Goal: Contribute content

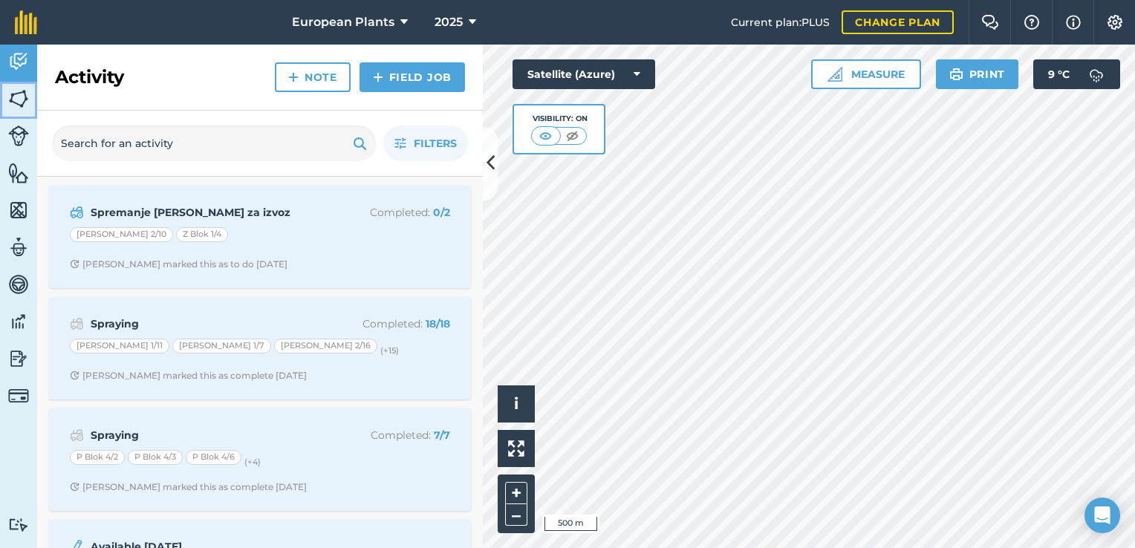
click at [21, 97] on img at bounding box center [18, 99] width 21 height 22
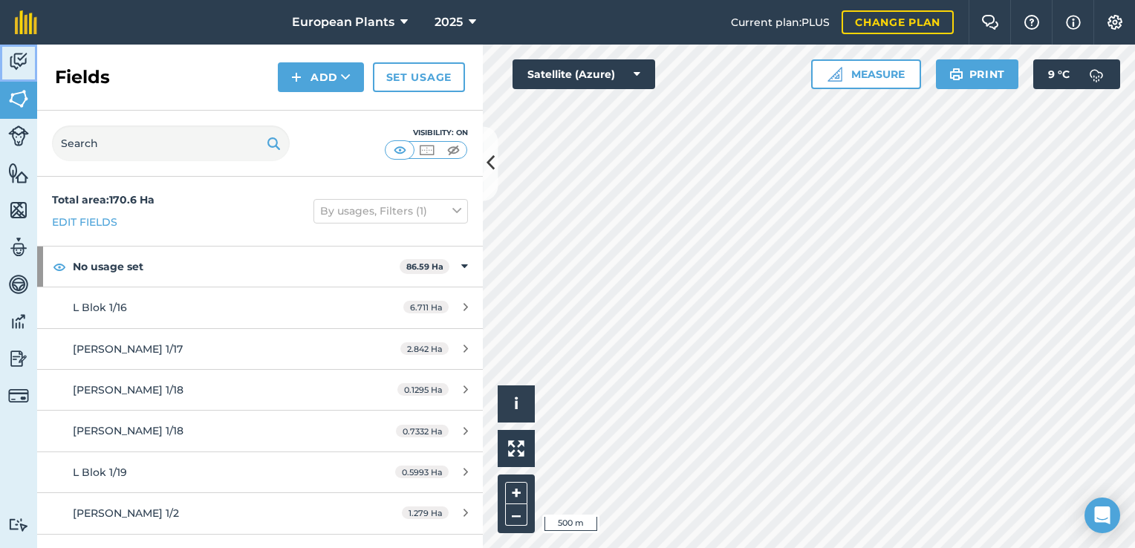
click at [21, 63] on img at bounding box center [18, 62] width 21 height 22
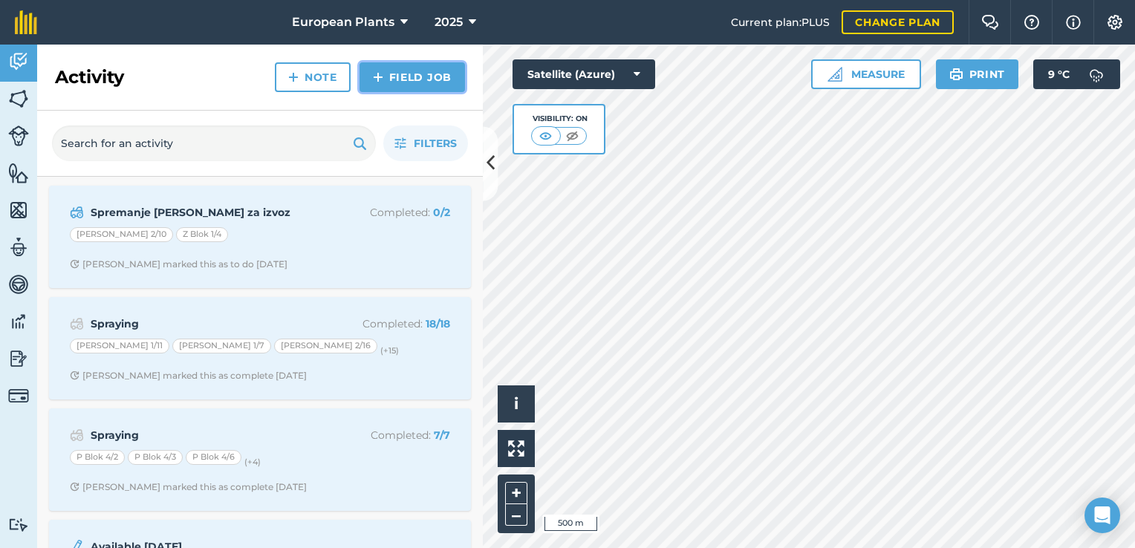
click at [410, 84] on link "Field Job" at bounding box center [411, 77] width 105 height 30
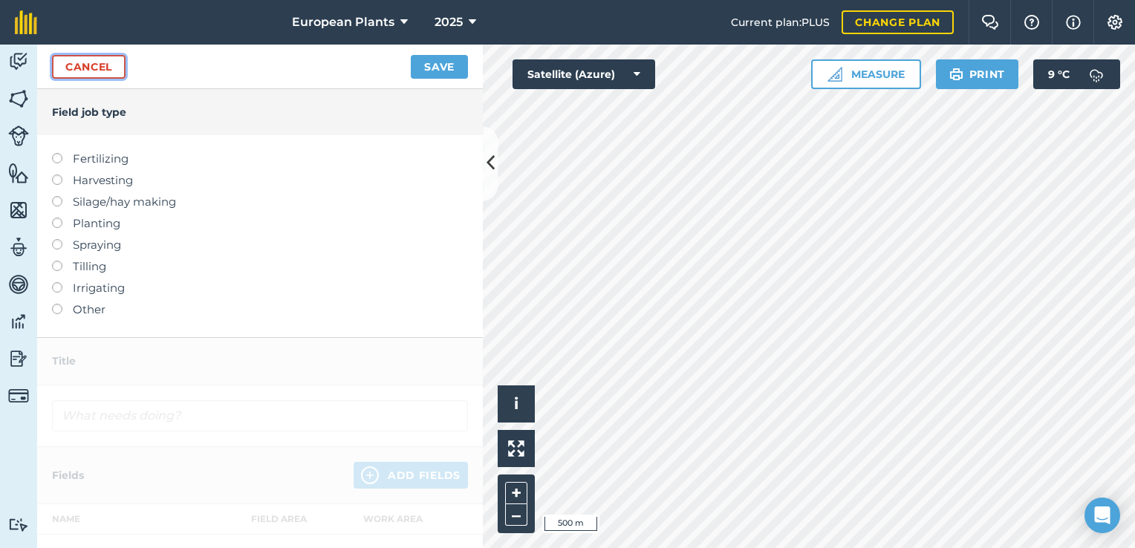
click at [89, 65] on link "Cancel" at bounding box center [89, 67] width 74 height 24
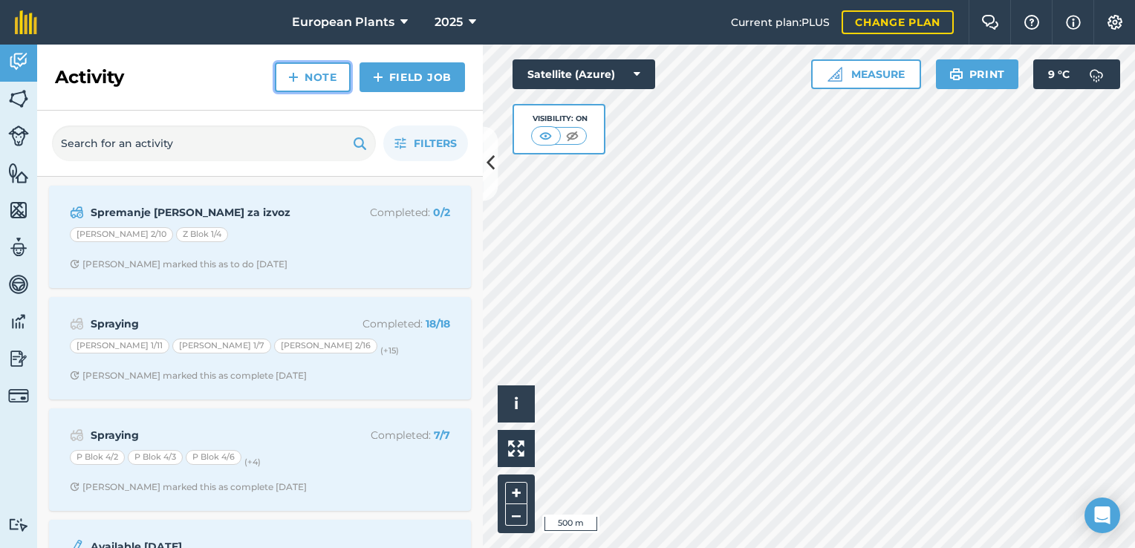
click at [326, 71] on link "Note" at bounding box center [313, 77] width 76 height 30
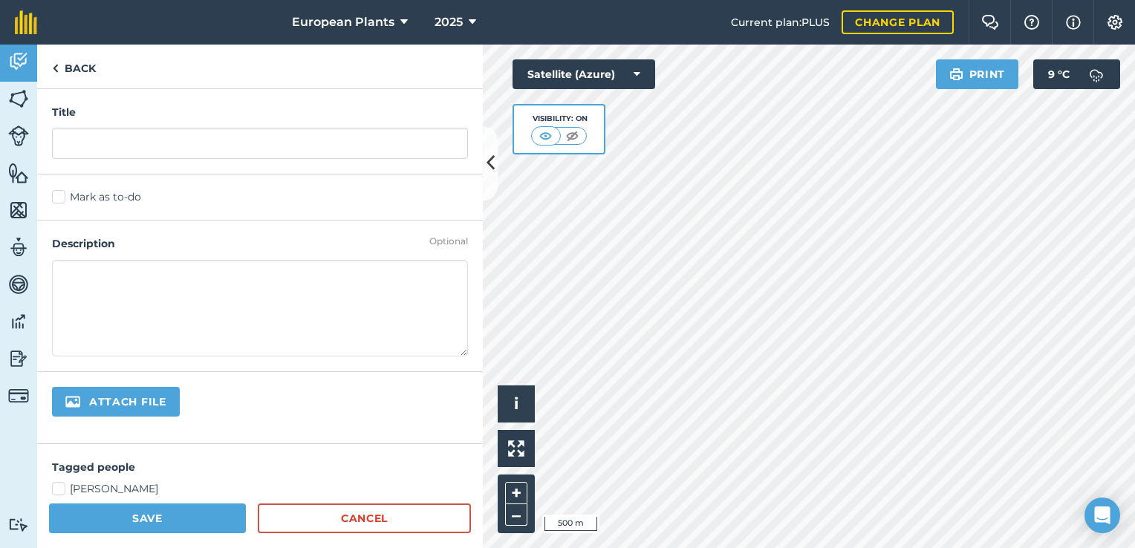
scroll to position [74, 0]
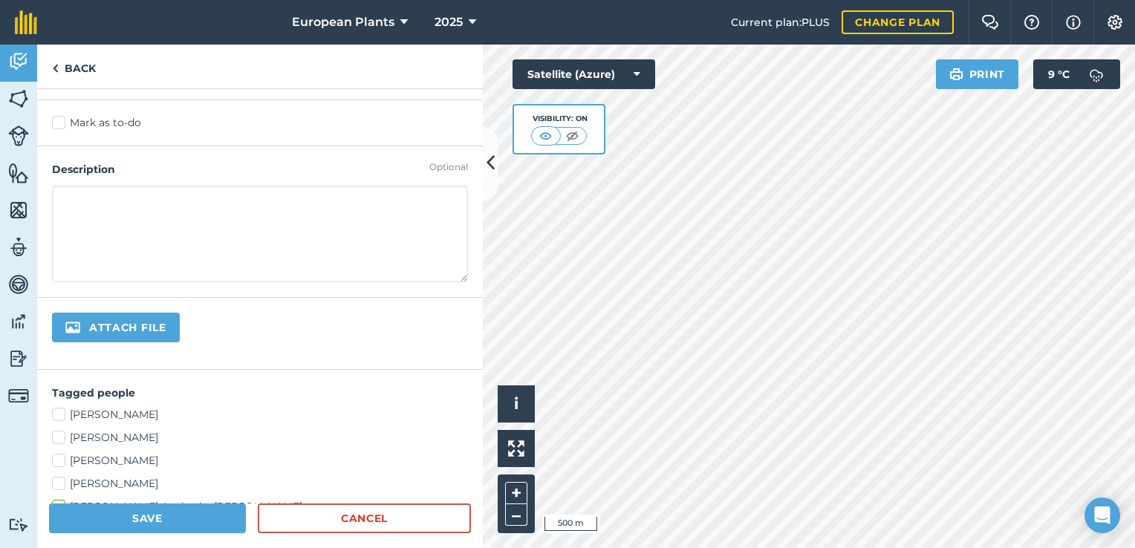
click at [137, 323] on input "file" at bounding box center [165, 328] width 227 height 31
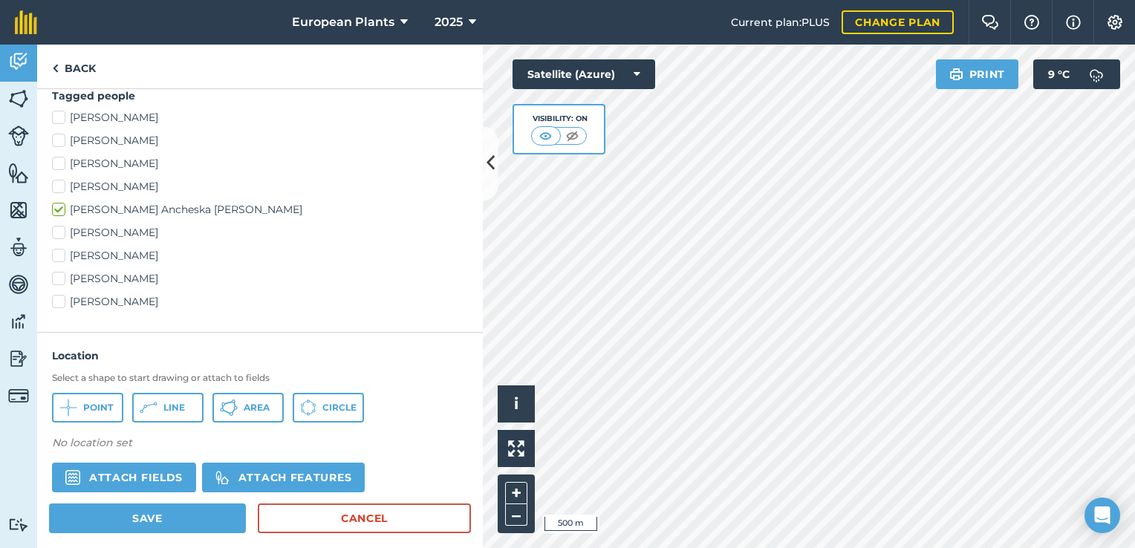
scroll to position [297, 0]
